Goal: Information Seeking & Learning: Find contact information

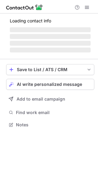
scroll to position [3, 3]
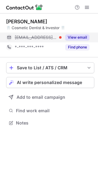
click at [68, 37] on button "View email" at bounding box center [77, 37] width 24 height 6
click at [42, 36] on span "[EMAIL_ADDRESS][DOMAIN_NAME]" at bounding box center [50, 38] width 70 height 6
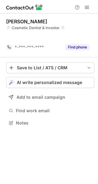
scroll to position [109, 98]
click at [43, 40] on div "Email Unavailable" at bounding box center [52, 38] width 75 height 10
click at [40, 35] on span "Email Unavailable" at bounding box center [33, 38] width 37 height 6
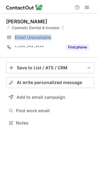
click at [40, 35] on span "Email Unavailable" at bounding box center [33, 38] width 37 height 6
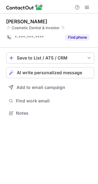
scroll to position [109, 98]
click at [40, 35] on span "*-***-***-****" at bounding box center [29, 38] width 29 height 6
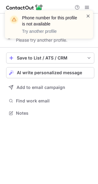
click at [88, 16] on span at bounding box center [88, 16] width 5 height 6
